Goal: Information Seeking & Learning: Learn about a topic

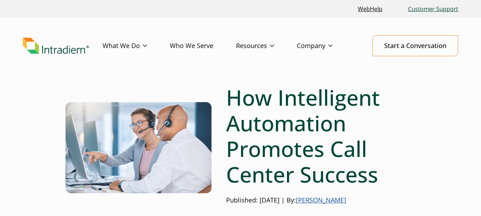
click at [435, 7] on link "Customer Support" at bounding box center [433, 8] width 56 height 15
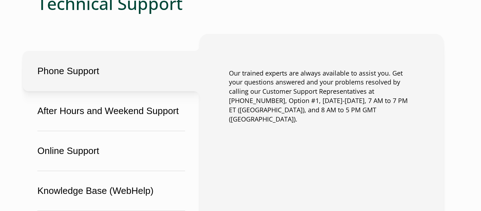
scroll to position [438, 0]
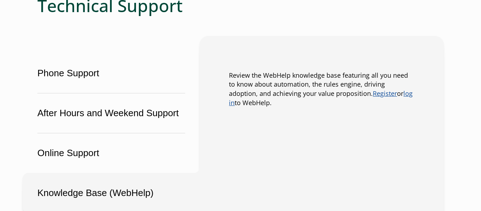
click at [83, 195] on button "Knowledge Base (WebHelp)" at bounding box center [111, 193] width 177 height 40
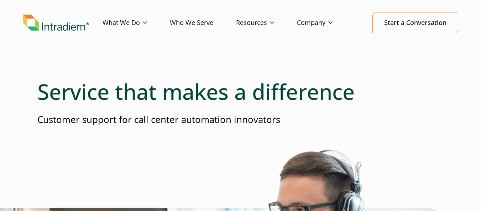
scroll to position [0, 0]
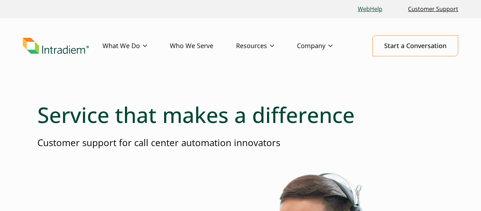
click at [372, 6] on link "WebHelp" at bounding box center [370, 8] width 30 height 15
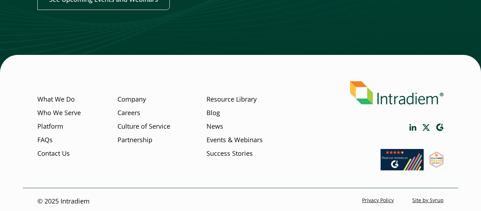
scroll to position [956, 0]
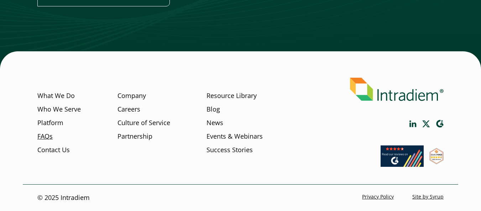
click at [42, 137] on link "FAQs" at bounding box center [44, 136] width 15 height 9
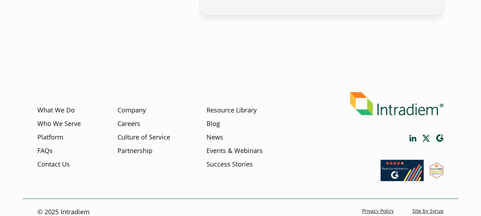
scroll to position [457, 0]
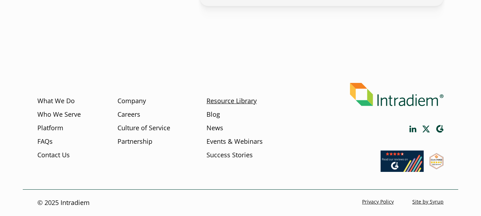
click at [224, 100] on link "Resource Library" at bounding box center [232, 100] width 50 height 9
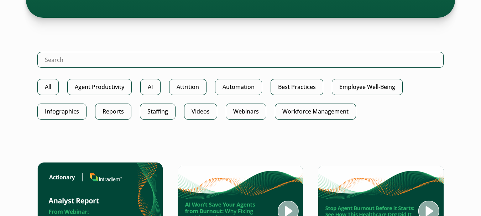
scroll to position [351, 0]
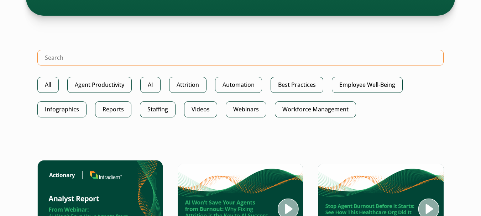
click at [79, 56] on input "Search Intradiem" at bounding box center [240, 58] width 406 height 16
type input "install"
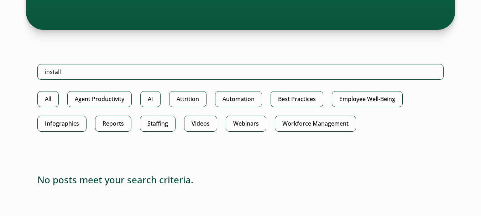
scroll to position [320, 0]
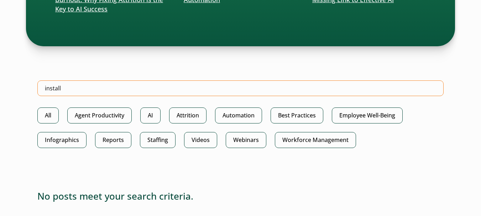
drag, startPoint x: 64, startPoint y: 89, endPoint x: 0, endPoint y: 89, distance: 64.1
type input "ide"
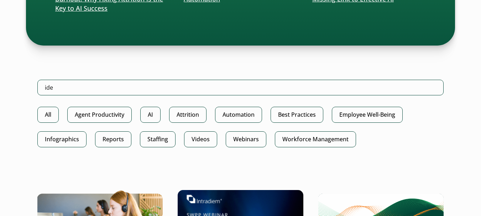
scroll to position [302, 0]
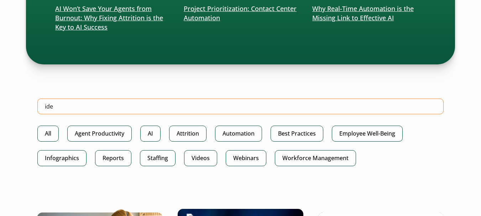
drag, startPoint x: 57, startPoint y: 106, endPoint x: 13, endPoint y: 105, distance: 43.8
type input "ideinstaller"
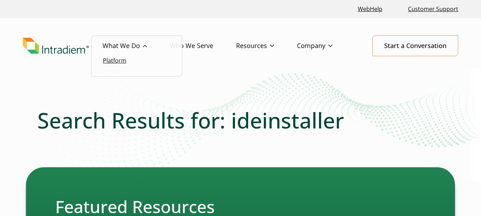
click at [115, 61] on link "Platform" at bounding box center [114, 61] width 23 height 8
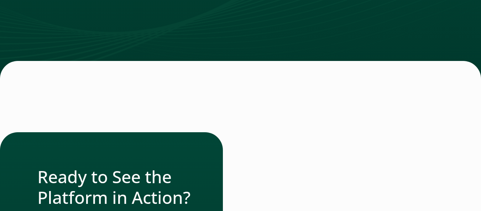
scroll to position [2625, 0]
